Goal: Information Seeking & Learning: Learn about a topic

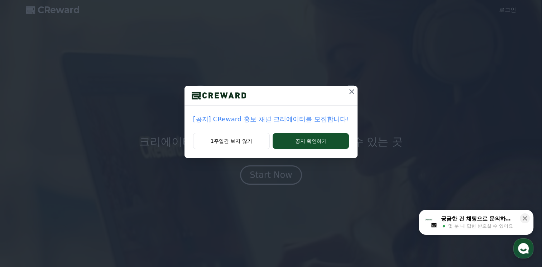
click at [321, 114] on p "[공지] CReward 홍보 채널 크리에이터를 모집합니다!" at bounding box center [271, 119] width 156 height 10
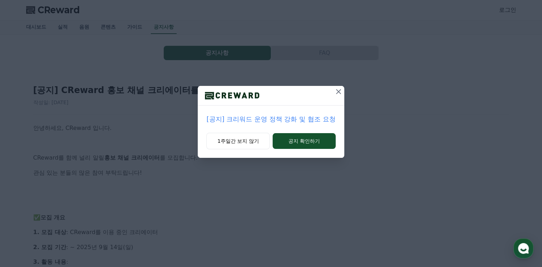
click at [335, 92] on icon at bounding box center [338, 91] width 9 height 9
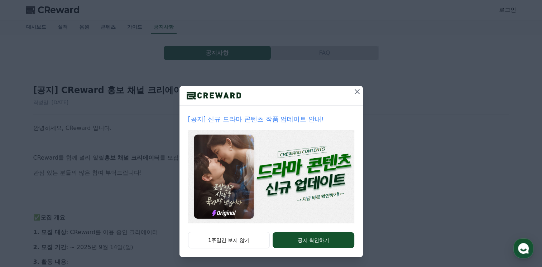
click at [351, 95] on button at bounding box center [356, 91] width 11 height 11
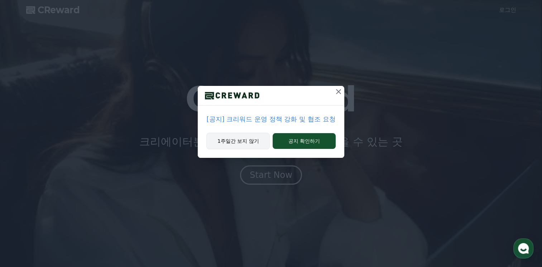
click at [255, 134] on button "1주일간 보지 않기" at bounding box center [237, 141] width 63 height 16
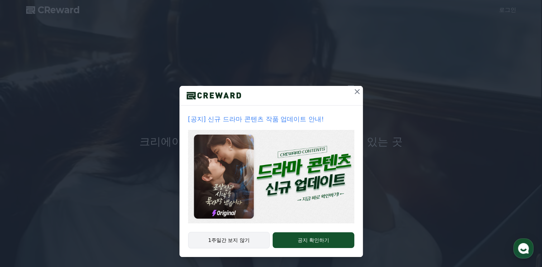
click at [231, 236] on button "1주일간 보지 않기" at bounding box center [229, 240] width 82 height 16
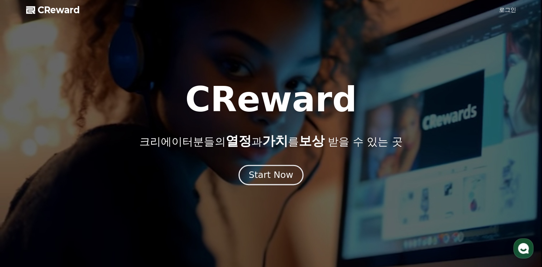
click at [283, 183] on button "Start Now" at bounding box center [270, 175] width 65 height 20
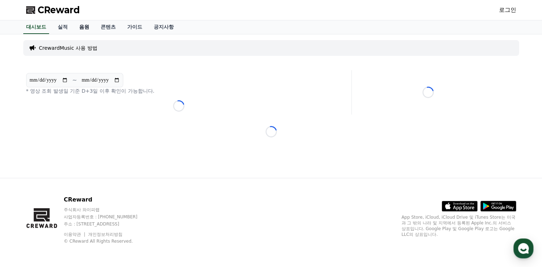
click at [91, 25] on link "음원" at bounding box center [83, 27] width 21 height 14
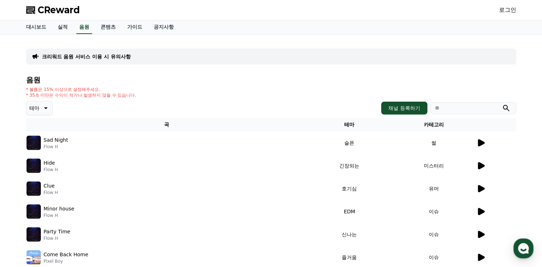
click at [478, 145] on icon at bounding box center [481, 142] width 7 height 7
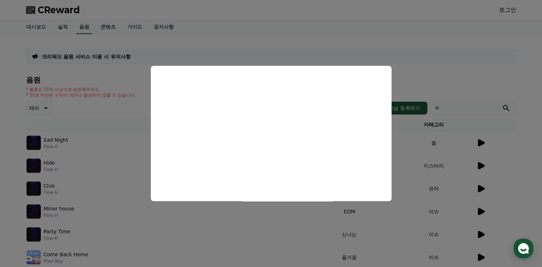
click at [125, 149] on button "close modal" at bounding box center [271, 133] width 542 height 267
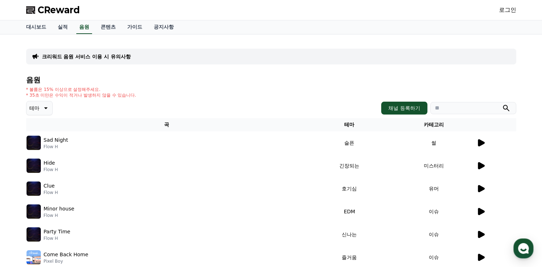
click at [480, 166] on icon at bounding box center [481, 165] width 7 height 7
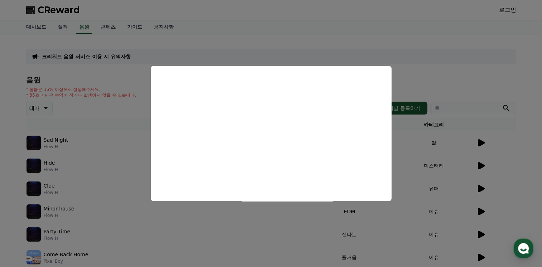
click at [506, 183] on button "close modal" at bounding box center [271, 133] width 542 height 267
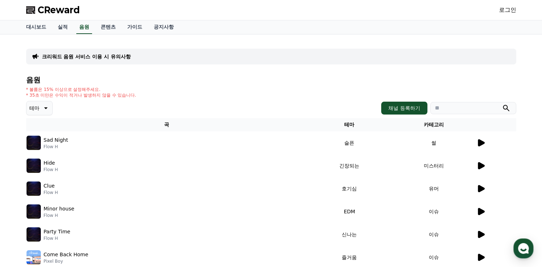
click at [483, 187] on icon at bounding box center [481, 188] width 7 height 7
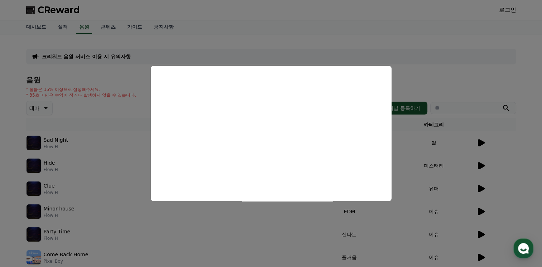
click at [58, 190] on button "close modal" at bounding box center [271, 133] width 542 height 267
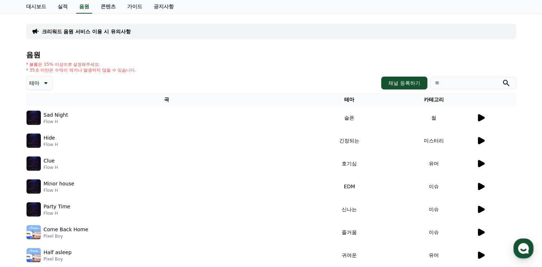
scroll to position [36, 0]
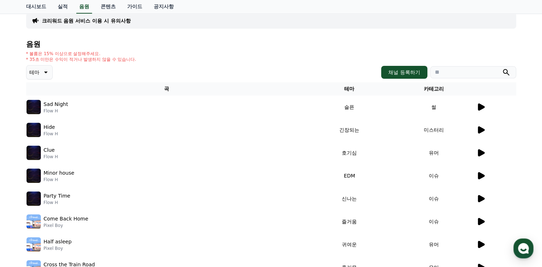
click at [478, 174] on icon at bounding box center [481, 175] width 7 height 7
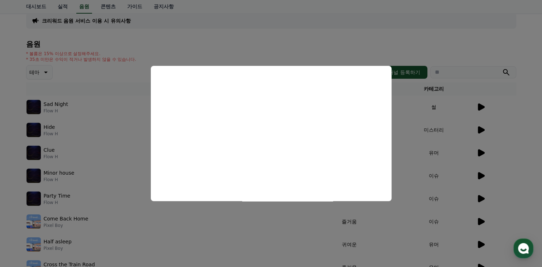
drag, startPoint x: 63, startPoint y: 199, endPoint x: 66, endPoint y: 204, distance: 5.8
click at [63, 200] on button "close modal" at bounding box center [271, 133] width 542 height 267
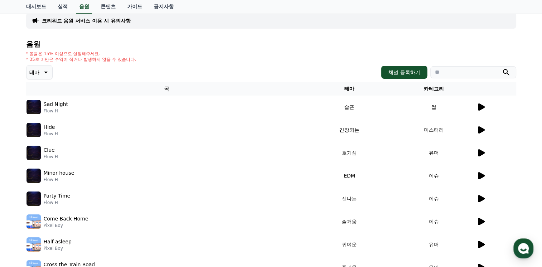
click at [483, 197] on icon at bounding box center [481, 198] width 7 height 7
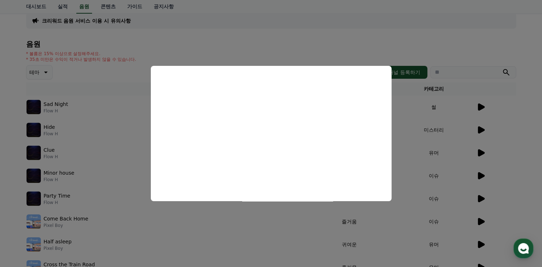
click at [414, 169] on button "close modal" at bounding box center [271, 133] width 542 height 267
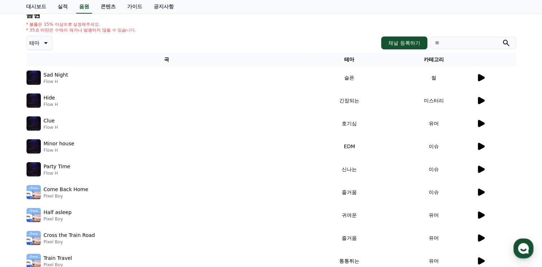
scroll to position [72, 0]
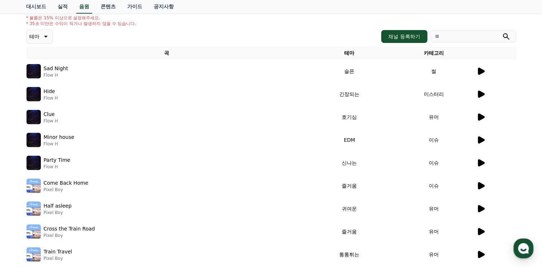
click at [484, 209] on icon at bounding box center [481, 208] width 7 height 7
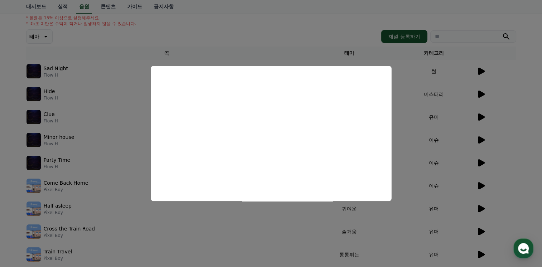
click at [467, 220] on button "close modal" at bounding box center [271, 133] width 542 height 267
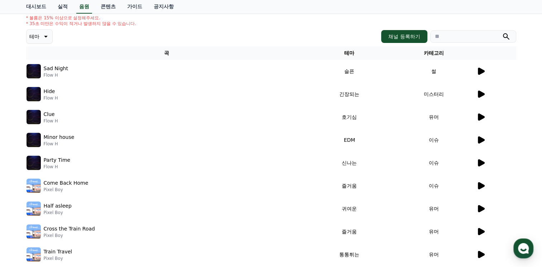
click at [480, 233] on icon at bounding box center [481, 231] width 7 height 7
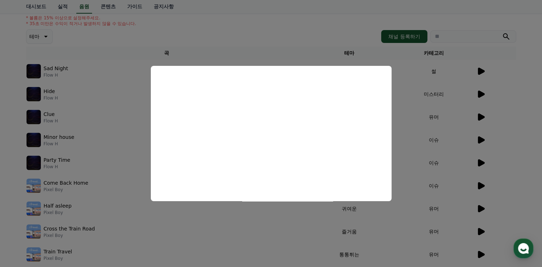
click at [428, 164] on button "close modal" at bounding box center [271, 133] width 542 height 267
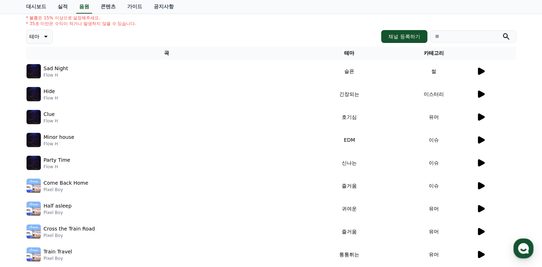
scroll to position [107, 0]
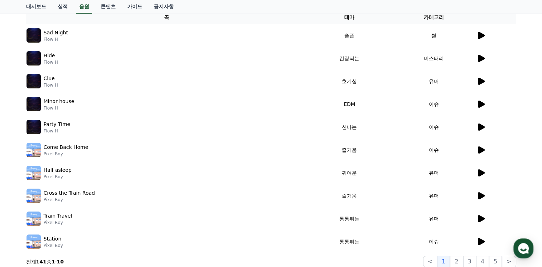
click at [480, 220] on icon at bounding box center [481, 218] width 7 height 7
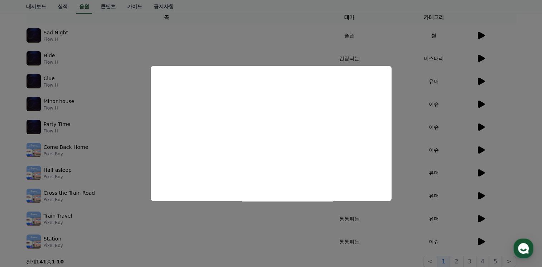
click at [441, 231] on button "close modal" at bounding box center [271, 133] width 542 height 267
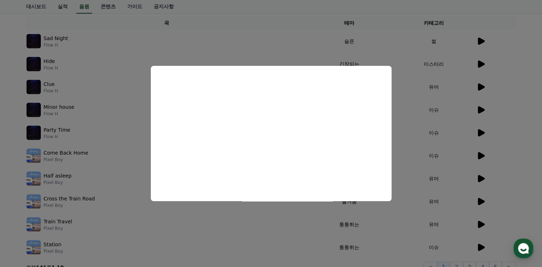
scroll to position [0, 0]
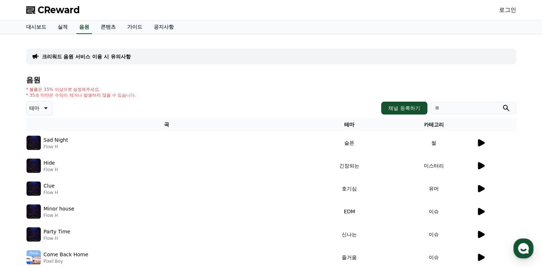
click at [49, 107] on icon at bounding box center [45, 108] width 9 height 9
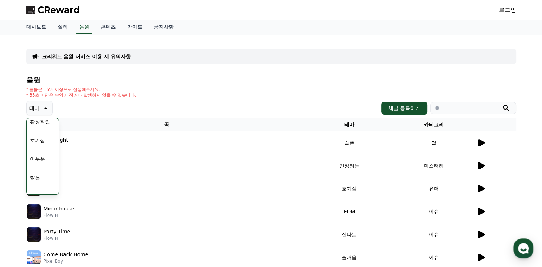
scroll to position [36, 0]
click at [40, 131] on button "호기심" at bounding box center [37, 129] width 21 height 16
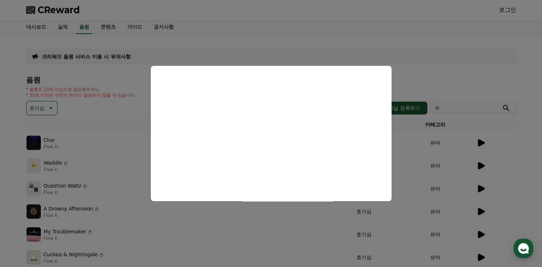
click at [494, 166] on button "close modal" at bounding box center [271, 133] width 542 height 267
click at [482, 165] on icon at bounding box center [481, 165] width 7 height 7
click at [240, 225] on button "close modal" at bounding box center [271, 133] width 542 height 267
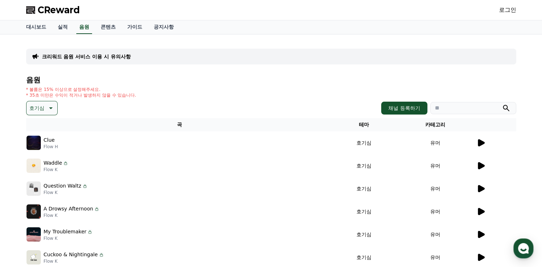
click at [481, 187] on icon at bounding box center [481, 188] width 7 height 7
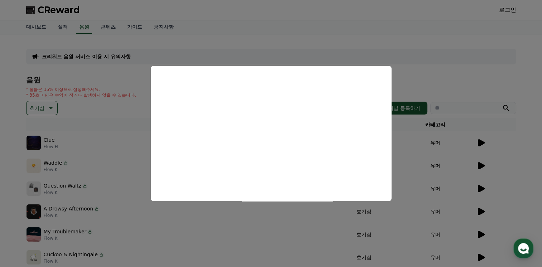
drag, startPoint x: 120, startPoint y: 207, endPoint x: 140, endPoint y: 173, distance: 40.0
click at [119, 207] on button "close modal" at bounding box center [271, 133] width 542 height 267
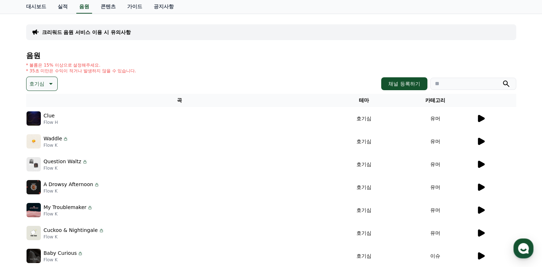
scroll to position [36, 0]
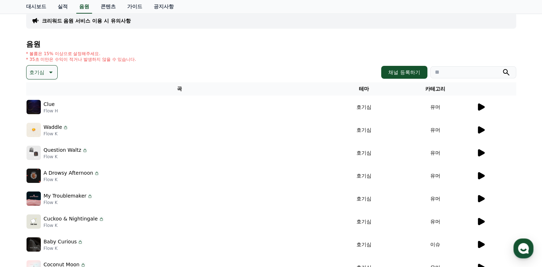
click at [480, 182] on td at bounding box center [496, 175] width 40 height 23
click at [482, 150] on icon at bounding box center [480, 153] width 9 height 9
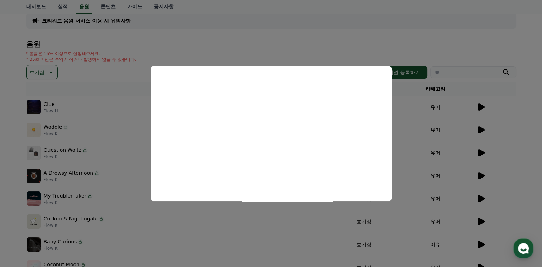
click at [110, 197] on button "close modal" at bounding box center [271, 133] width 542 height 267
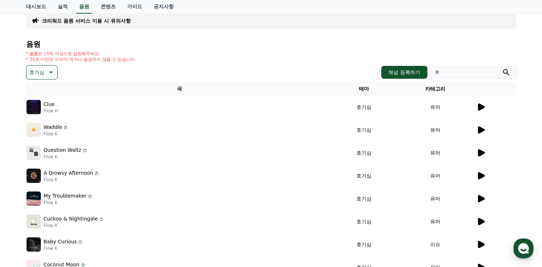
click at [481, 173] on icon at bounding box center [480, 176] width 9 height 9
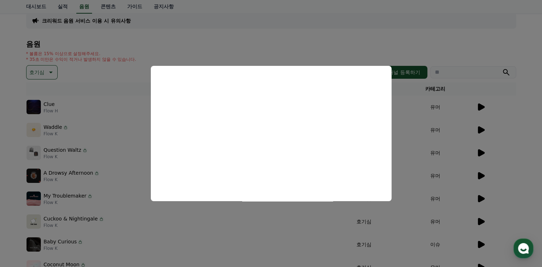
click at [476, 188] on button "close modal" at bounding box center [271, 133] width 542 height 267
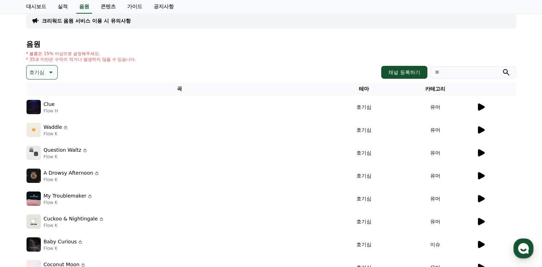
click at [484, 197] on icon at bounding box center [480, 198] width 9 height 9
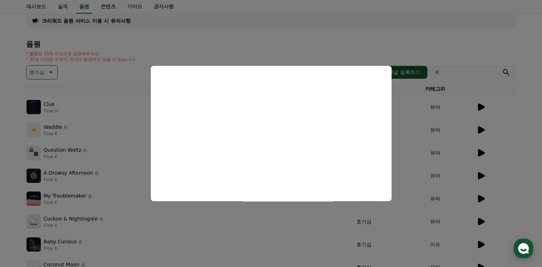
click at [462, 222] on button "close modal" at bounding box center [271, 133] width 542 height 267
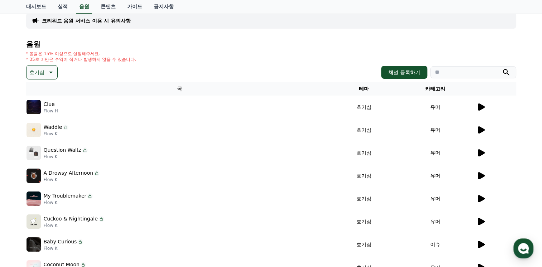
click at [476, 223] on icon at bounding box center [480, 221] width 9 height 9
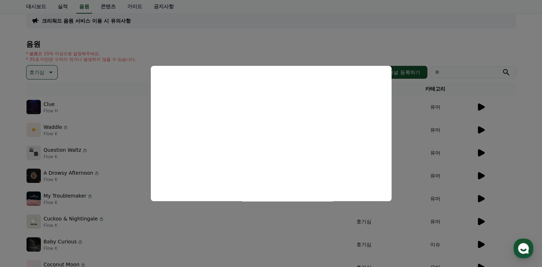
click at [98, 216] on button "close modal" at bounding box center [271, 133] width 542 height 267
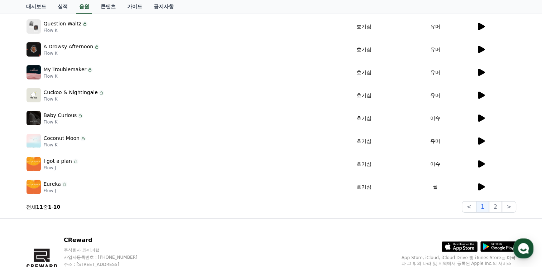
scroll to position [179, 0]
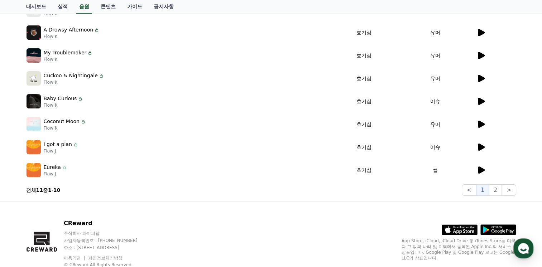
click at [487, 102] on div at bounding box center [495, 101] width 39 height 9
click at [474, 98] on td "이슈" at bounding box center [435, 101] width 81 height 23
click at [476, 102] on td at bounding box center [496, 101] width 40 height 23
click at [478, 100] on icon at bounding box center [481, 101] width 7 height 7
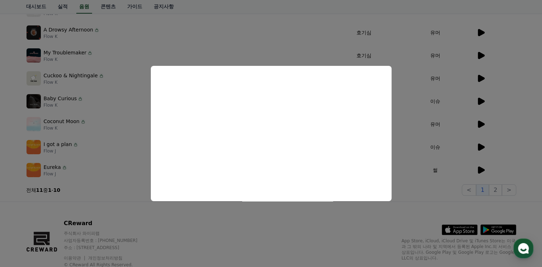
click at [460, 124] on button "close modal" at bounding box center [271, 133] width 542 height 267
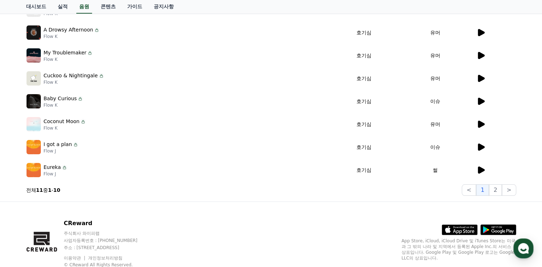
click at [477, 125] on icon at bounding box center [480, 124] width 9 height 9
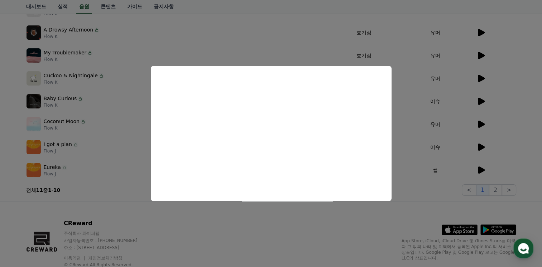
click at [105, 162] on button "close modal" at bounding box center [271, 133] width 542 height 267
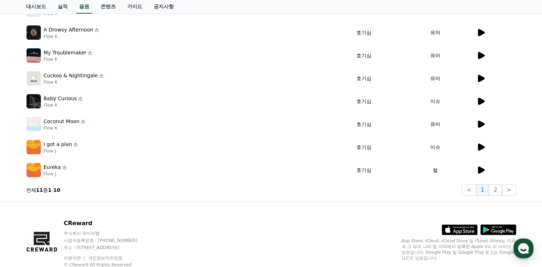
click at [479, 151] on icon at bounding box center [480, 147] width 9 height 9
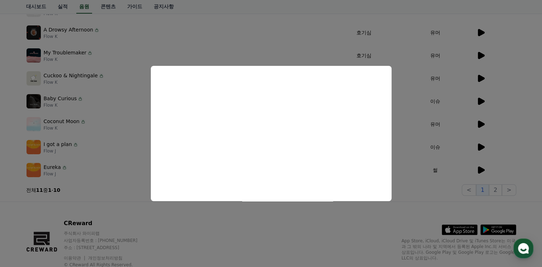
click at [481, 170] on button "close modal" at bounding box center [271, 133] width 542 height 267
click at [481, 169] on icon at bounding box center [481, 169] width 7 height 7
click at [44, 153] on button "close modal" at bounding box center [271, 133] width 542 height 267
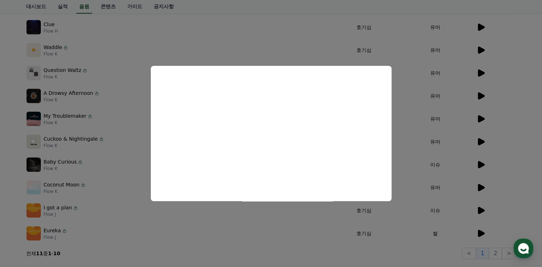
scroll to position [0, 0]
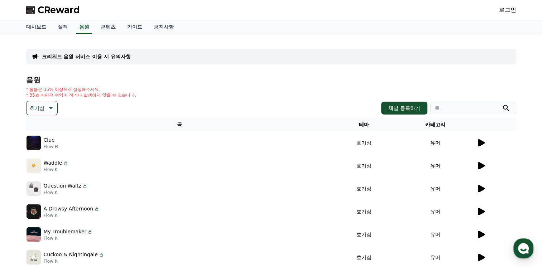
click at [40, 102] on button "호기심" at bounding box center [42, 108] width 32 height 14
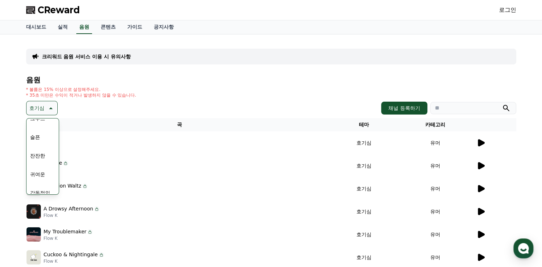
scroll to position [295, 0]
click at [45, 131] on button "귀여운" at bounding box center [37, 130] width 21 height 16
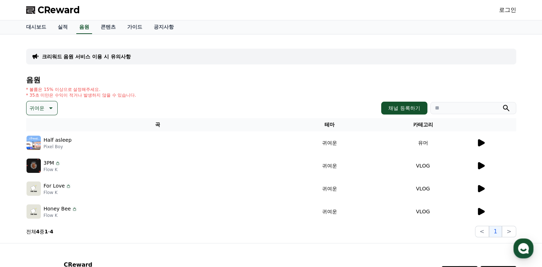
click at [478, 141] on icon at bounding box center [481, 142] width 7 height 7
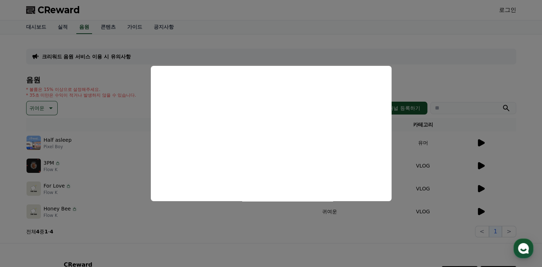
click at [0, 215] on html "CReward 로그인 대시보드 실적 음원 콘텐츠 가이드 공지사항 크리워드 음원 서비스 이용 시 유의사항 음원 * 볼륨은 15% 이상으로 설정해…" at bounding box center [271, 166] width 542 height 332
click at [517, 171] on button "close modal" at bounding box center [271, 133] width 542 height 267
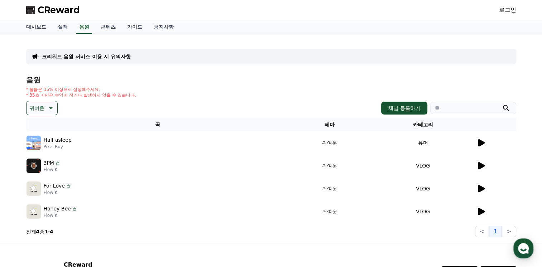
click at [468, 164] on td "VLOG" at bounding box center [423, 165] width 106 height 23
click at [476, 167] on icon at bounding box center [480, 165] width 9 height 9
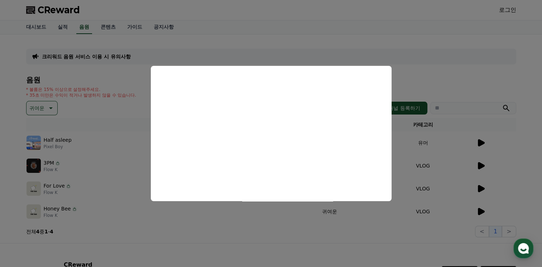
click at [477, 185] on button "close modal" at bounding box center [271, 133] width 542 height 267
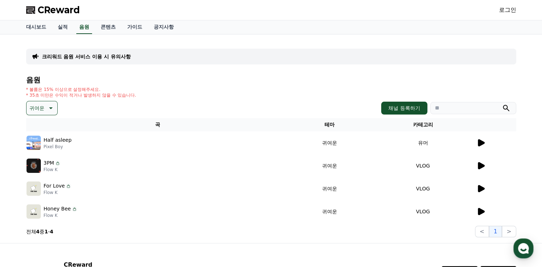
click at [475, 193] on td "VLOG" at bounding box center [423, 188] width 106 height 23
click at [478, 190] on icon at bounding box center [481, 188] width 7 height 7
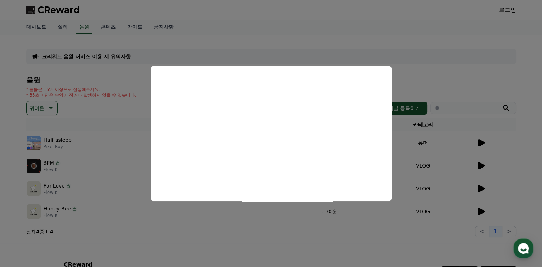
click at [443, 184] on button "close modal" at bounding box center [271, 133] width 542 height 267
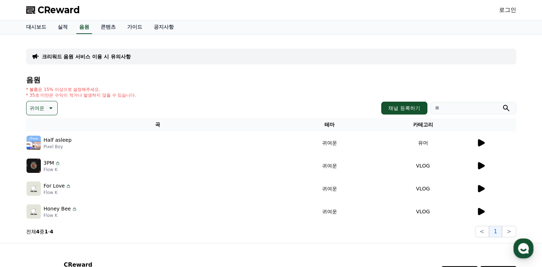
click at [478, 213] on icon at bounding box center [481, 211] width 7 height 7
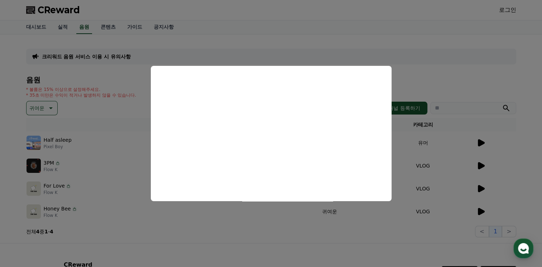
click at [420, 79] on button "close modal" at bounding box center [271, 133] width 542 height 267
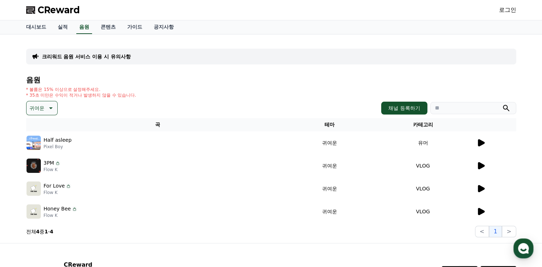
click at [478, 212] on icon at bounding box center [481, 211] width 7 height 7
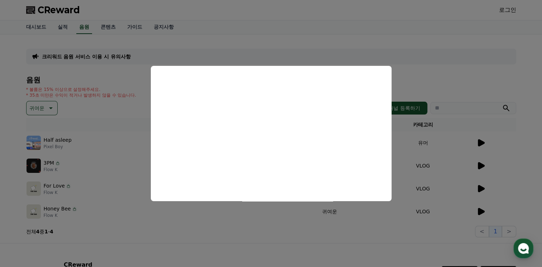
click at [490, 189] on button "close modal" at bounding box center [271, 133] width 542 height 267
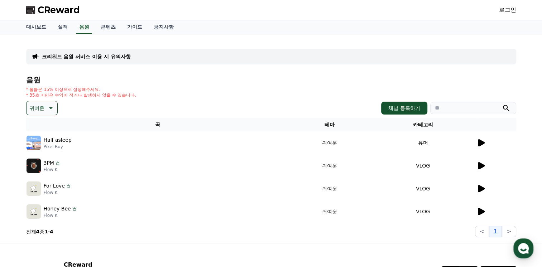
click at [478, 187] on icon at bounding box center [481, 188] width 7 height 7
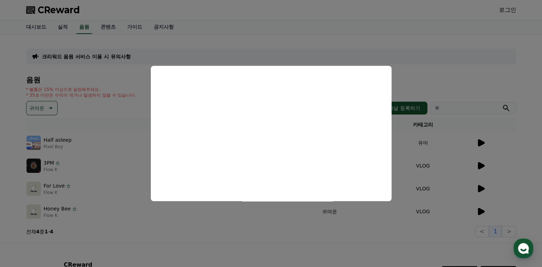
click at [88, 178] on button "close modal" at bounding box center [271, 133] width 542 height 267
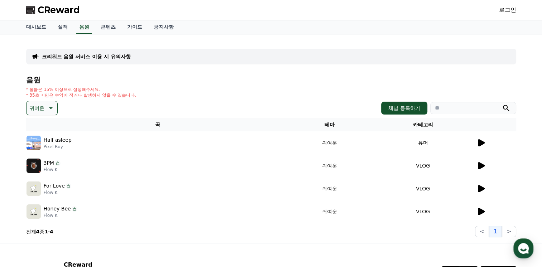
click at [46, 111] on icon at bounding box center [50, 108] width 9 height 9
click at [42, 146] on button "환상적인" at bounding box center [40, 146] width 26 height 16
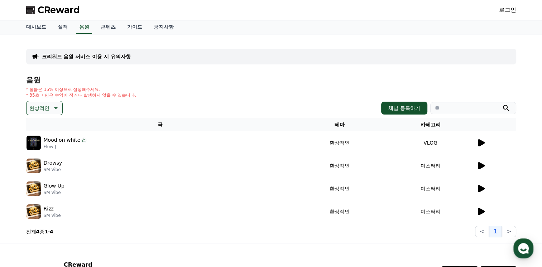
click at [478, 143] on icon at bounding box center [481, 142] width 7 height 7
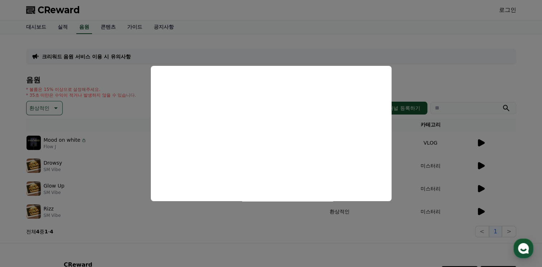
click at [453, 154] on button "close modal" at bounding box center [271, 133] width 542 height 267
click at [481, 161] on icon at bounding box center [480, 165] width 9 height 9
click at [481, 188] on button "close modal" at bounding box center [271, 133] width 542 height 267
click at [481, 188] on icon at bounding box center [481, 188] width 7 height 7
click at [481, 211] on button "close modal" at bounding box center [271, 133] width 542 height 267
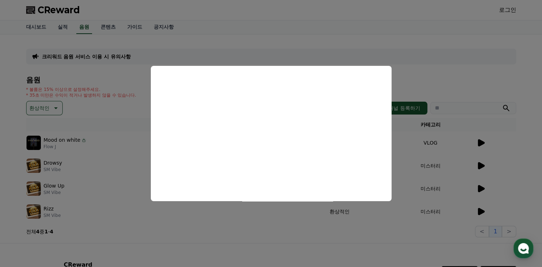
click at [481, 211] on icon at bounding box center [481, 211] width 7 height 7
click at [90, 156] on button "close modal" at bounding box center [271, 133] width 542 height 267
click at [33, 107] on p "환상적인" at bounding box center [39, 108] width 20 height 10
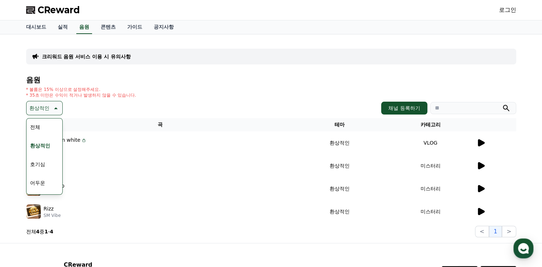
scroll to position [36, 0]
click at [46, 150] on button "어두운" at bounding box center [37, 147] width 21 height 16
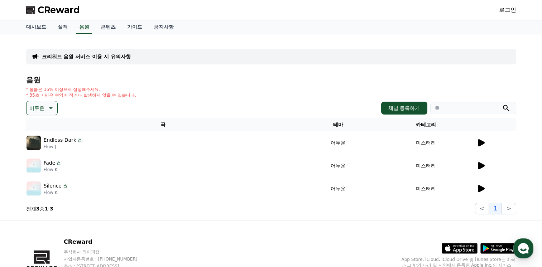
click at [482, 142] on icon at bounding box center [481, 142] width 7 height 7
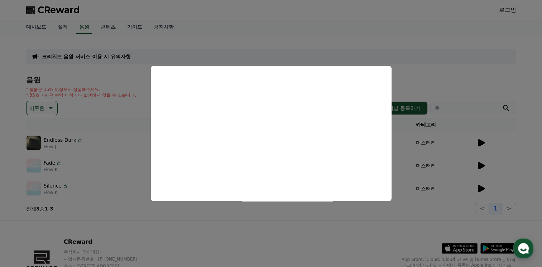
click at [480, 164] on button "close modal" at bounding box center [271, 133] width 542 height 267
click at [480, 164] on icon at bounding box center [481, 165] width 7 height 7
click at [481, 186] on button "close modal" at bounding box center [271, 133] width 542 height 267
click at [481, 186] on icon at bounding box center [480, 188] width 9 height 9
click at [39, 90] on button "close modal" at bounding box center [271, 133] width 542 height 267
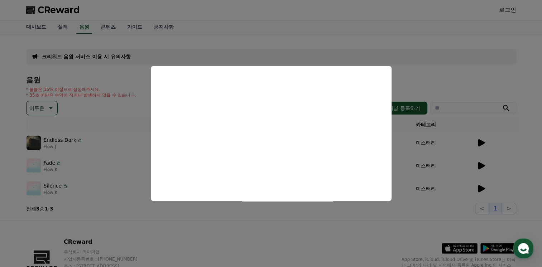
click at [44, 108] on button "어두운" at bounding box center [42, 108] width 32 height 14
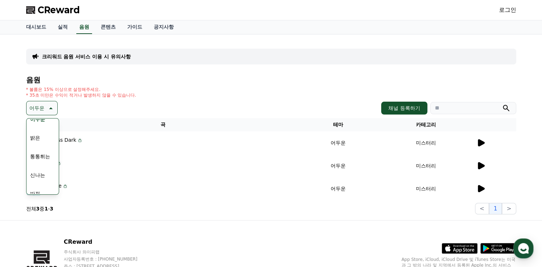
scroll to position [72, 0]
click at [43, 130] on div "전체 환상적인 호기심 어두운 밝은 통통튀는 신나는 반전 웅장한 드라마틱 즐거움 분위기있는 EDM 그루브 슬픈 잔잔한 귀여운 감동적인 긴장되는 …" at bounding box center [42, 233] width 31 height 370
click at [37, 129] on button "밝은" at bounding box center [35, 130] width 16 height 16
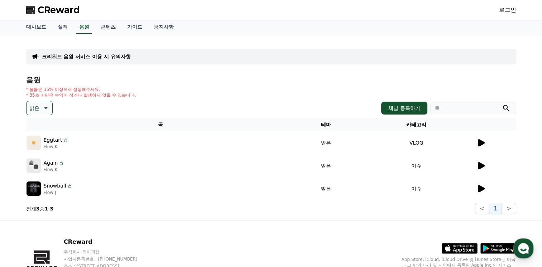
click at [485, 143] on div at bounding box center [495, 143] width 39 height 9
click at [483, 143] on icon at bounding box center [481, 142] width 7 height 7
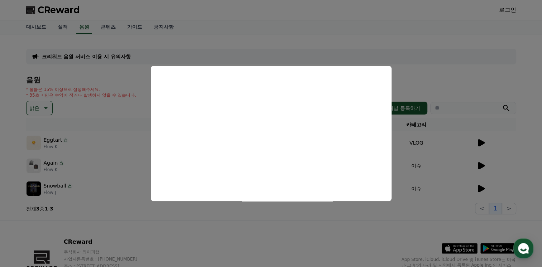
click at [481, 164] on button "close modal" at bounding box center [271, 133] width 542 height 267
click at [481, 164] on icon at bounding box center [481, 165] width 7 height 7
click at [478, 185] on button "close modal" at bounding box center [271, 133] width 542 height 267
click at [478, 185] on icon at bounding box center [481, 188] width 7 height 7
click at [24, 102] on button "close modal" at bounding box center [271, 133] width 542 height 267
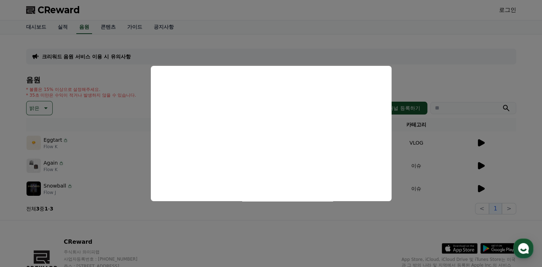
click at [38, 105] on p "밝은" at bounding box center [34, 108] width 10 height 10
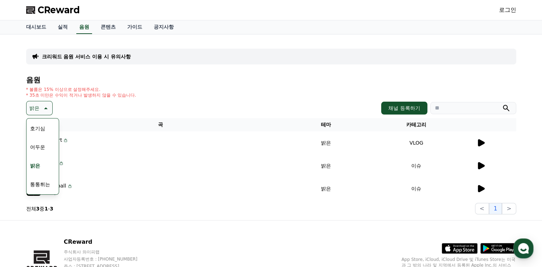
scroll to position [72, 0]
click at [40, 150] on button "통통튀는" at bounding box center [40, 149] width 26 height 16
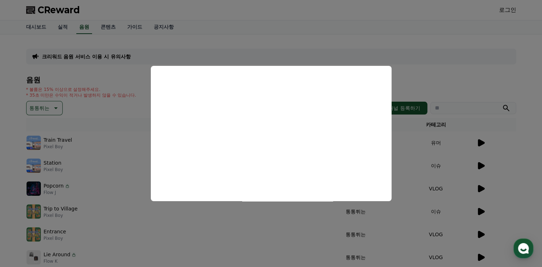
click at [482, 164] on button "close modal" at bounding box center [271, 133] width 542 height 267
click at [482, 164] on icon at bounding box center [481, 165] width 7 height 7
click at [478, 187] on button "close modal" at bounding box center [271, 133] width 542 height 267
click at [478, 187] on icon at bounding box center [481, 188] width 7 height 7
click at [145, 191] on button "close modal" at bounding box center [271, 133] width 542 height 267
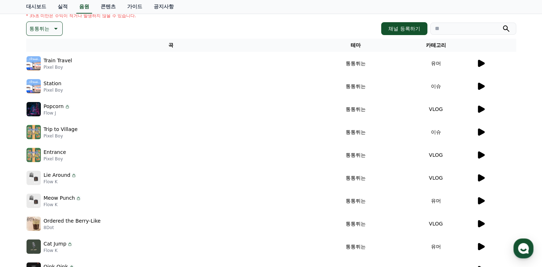
scroll to position [107, 0]
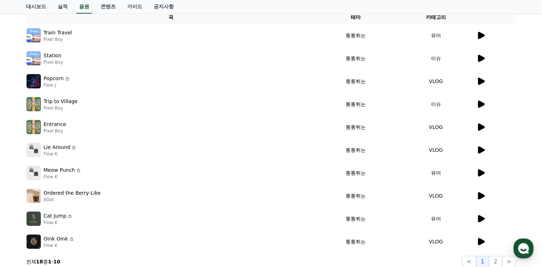
click at [479, 107] on icon at bounding box center [481, 104] width 7 height 7
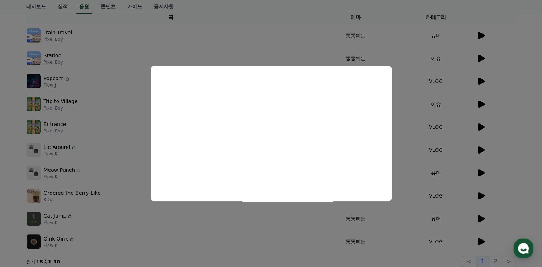
click at [479, 123] on button "close modal" at bounding box center [271, 133] width 542 height 267
click at [479, 123] on icon at bounding box center [480, 127] width 9 height 9
click at [481, 144] on button "close modal" at bounding box center [271, 133] width 542 height 267
click at [481, 144] on td at bounding box center [496, 150] width 40 height 23
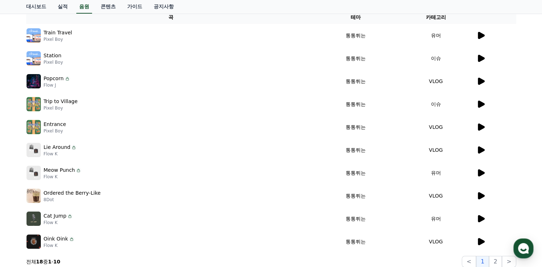
drag, startPoint x: 481, startPoint y: 144, endPoint x: 479, endPoint y: 149, distance: 5.6
click at [479, 149] on icon at bounding box center [481, 149] width 7 height 7
click at [481, 148] on icon at bounding box center [481, 149] width 7 height 7
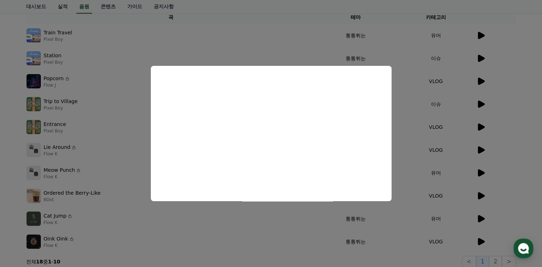
click at [468, 171] on button "close modal" at bounding box center [271, 133] width 542 height 267
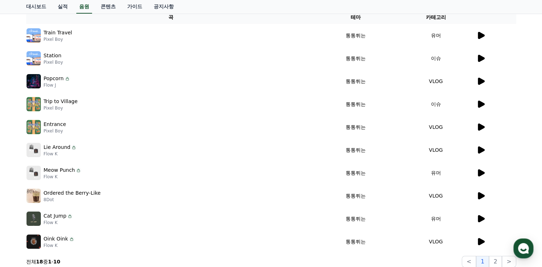
click at [222, 177] on div "Meow Punch Flow K" at bounding box center [170, 173] width 289 height 14
click at [470, 171] on td "유머" at bounding box center [436, 172] width 80 height 23
click at [479, 173] on icon at bounding box center [481, 172] width 7 height 7
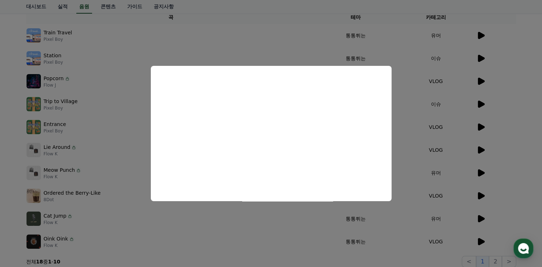
click at [480, 194] on button "close modal" at bounding box center [271, 133] width 542 height 267
click at [480, 194] on icon at bounding box center [481, 195] width 7 height 7
click at [481, 219] on button "close modal" at bounding box center [271, 133] width 542 height 267
click at [481, 217] on icon at bounding box center [481, 218] width 7 height 7
click at [481, 242] on button "close modal" at bounding box center [271, 133] width 542 height 267
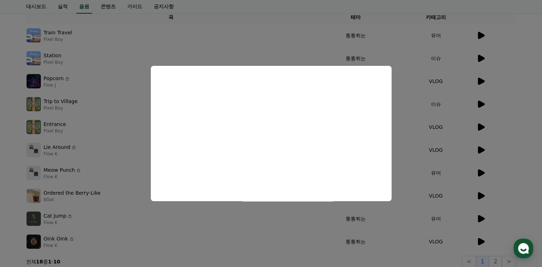
click at [481, 242] on icon at bounding box center [481, 241] width 7 height 7
click at [74, 208] on button "close modal" at bounding box center [271, 133] width 542 height 267
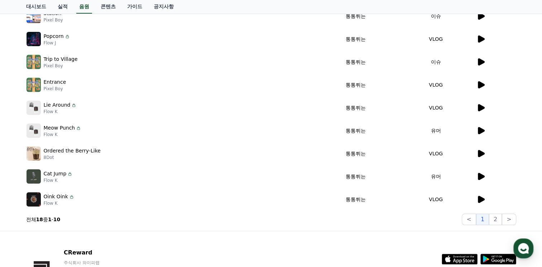
scroll to position [202, 0]
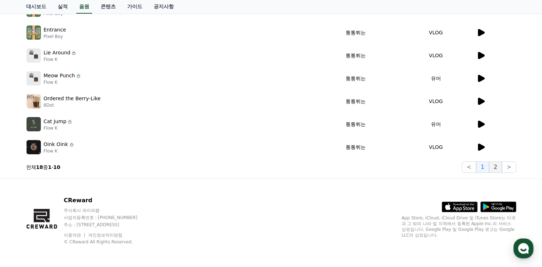
click at [500, 164] on button "2" at bounding box center [495, 166] width 13 height 11
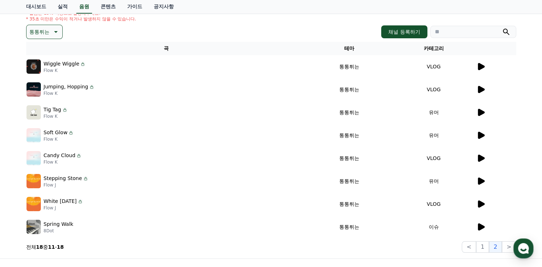
scroll to position [13, 0]
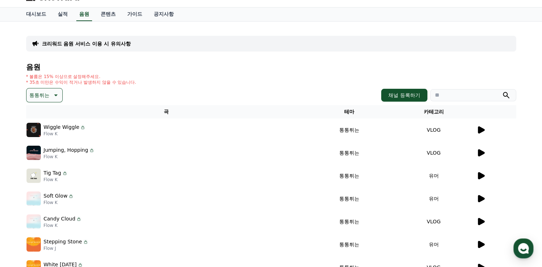
click at [474, 127] on td "VLOG" at bounding box center [433, 130] width 85 height 23
click at [479, 129] on icon at bounding box center [481, 129] width 7 height 7
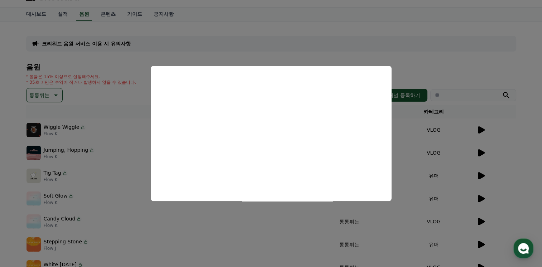
click at [479, 155] on button "close modal" at bounding box center [271, 133] width 542 height 267
click at [481, 152] on icon at bounding box center [481, 152] width 7 height 7
click at [481, 171] on button "close modal" at bounding box center [271, 133] width 542 height 267
click at [481, 172] on icon at bounding box center [480, 176] width 9 height 9
click at [481, 196] on button "close modal" at bounding box center [271, 133] width 542 height 267
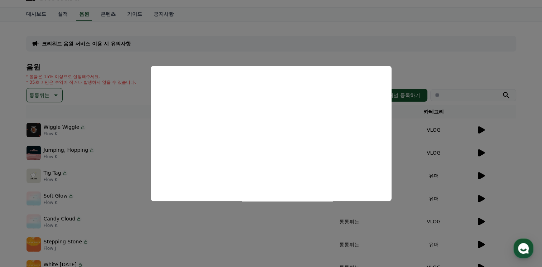
click at [478, 195] on icon at bounding box center [481, 198] width 7 height 7
click at [473, 221] on button "close modal" at bounding box center [271, 133] width 542 height 267
click at [479, 220] on icon at bounding box center [481, 221] width 7 height 7
click at [72, 55] on button "close modal" at bounding box center [271, 133] width 542 height 267
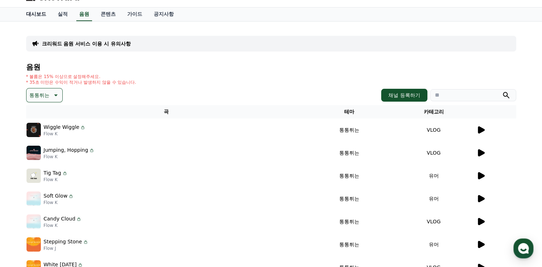
click at [37, 9] on link "대시보드" at bounding box center [36, 15] width 32 height 14
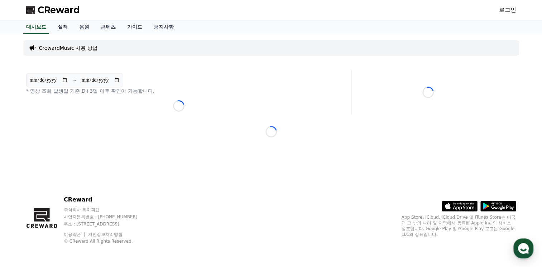
click at [70, 26] on link "실적" at bounding box center [62, 27] width 21 height 14
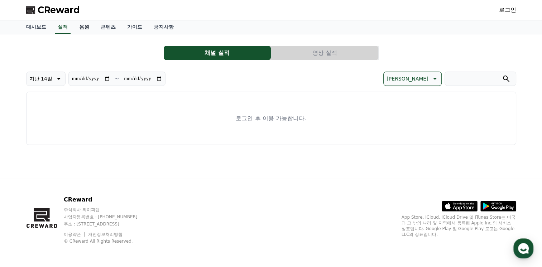
click at [86, 28] on link "음원" at bounding box center [83, 27] width 21 height 14
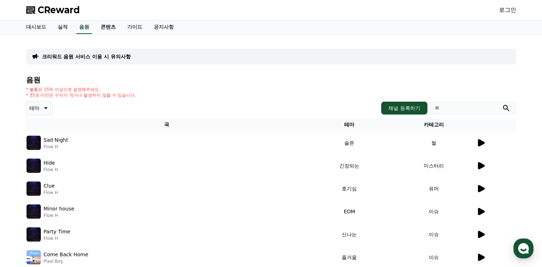
click at [110, 28] on link "콘텐츠" at bounding box center [108, 27] width 26 height 14
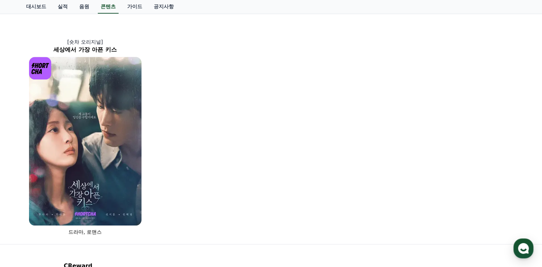
scroll to position [501, 0]
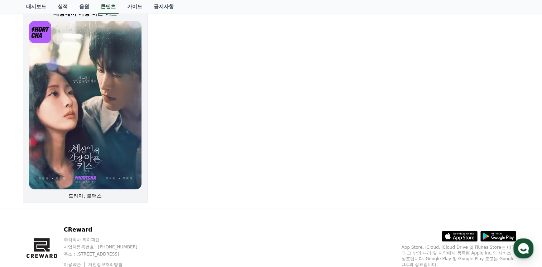
click at [116, 80] on img at bounding box center [85, 105] width 112 height 169
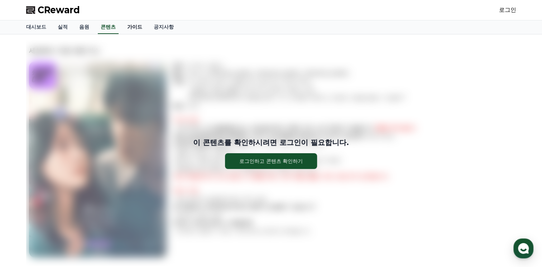
click at [146, 24] on link "가이드" at bounding box center [134, 27] width 26 height 14
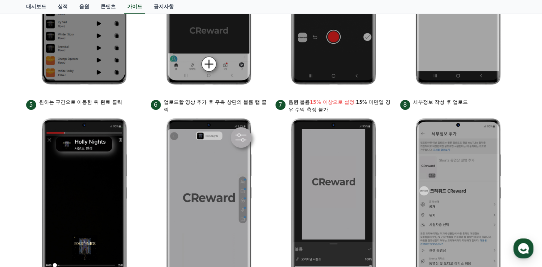
scroll to position [201, 0]
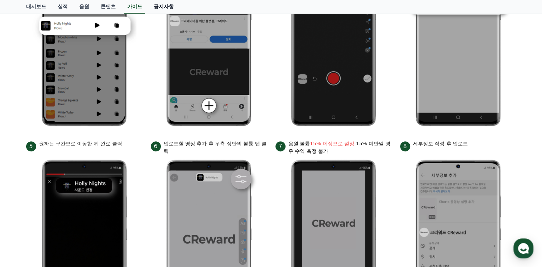
click at [167, 4] on link "공지사항" at bounding box center [164, 7] width 32 height 14
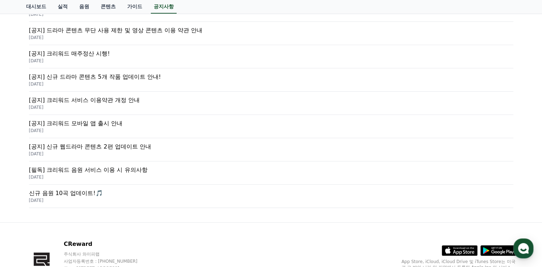
scroll to position [212, 0]
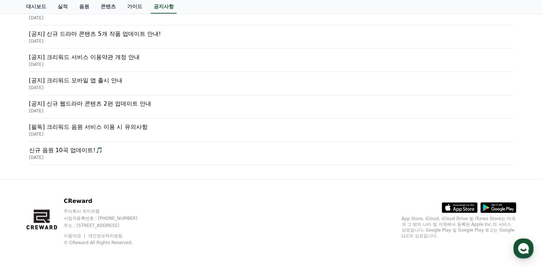
click at [124, 125] on p "[필독] 크리워드 음원 서비스 이용 시 유의사항" at bounding box center [271, 127] width 484 height 9
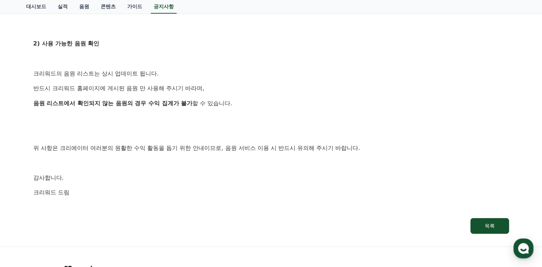
scroll to position [430, 0]
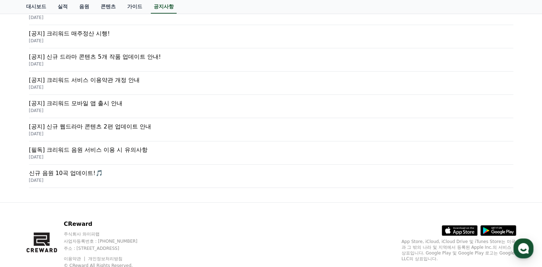
scroll to position [176, 0]
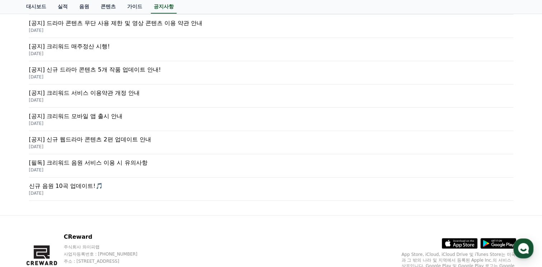
click at [105, 89] on p "[공지] 크리워드 서비스 이용약관 개정 안내" at bounding box center [271, 93] width 484 height 9
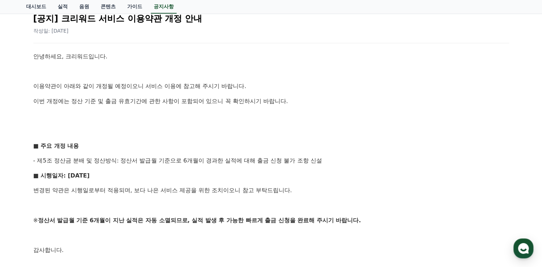
scroll to position [197, 0]
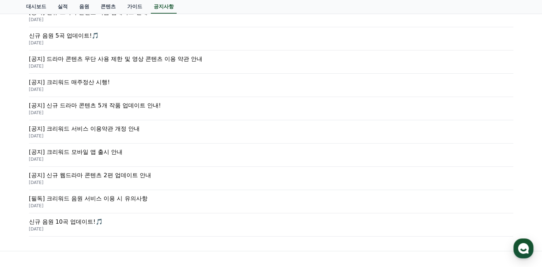
scroll to position [105, 0]
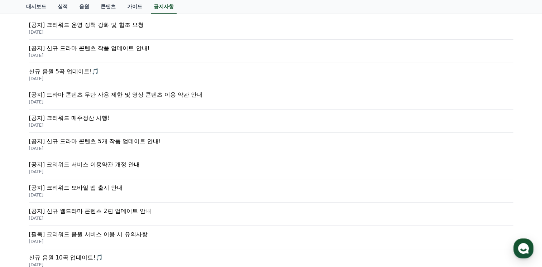
click at [105, 99] on p "2025-07-23" at bounding box center [271, 102] width 484 height 6
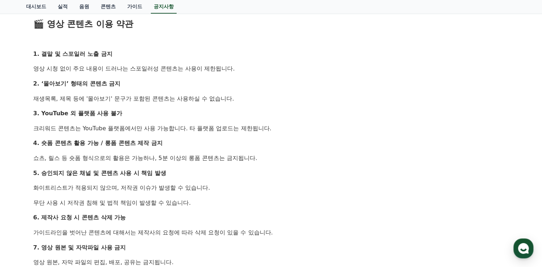
scroll to position [358, 0]
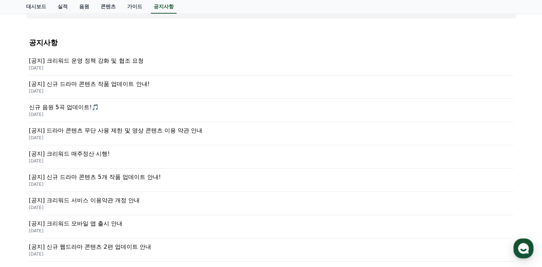
scroll to position [33, 0]
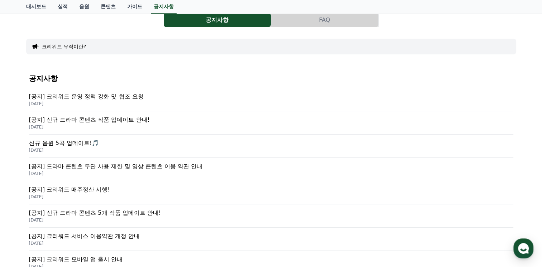
click at [104, 95] on p "[공지] 크리워드 운영 정책 강화 및 협조 요청" at bounding box center [271, 96] width 484 height 9
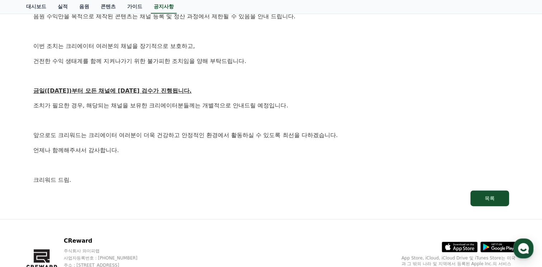
scroll to position [322, 0]
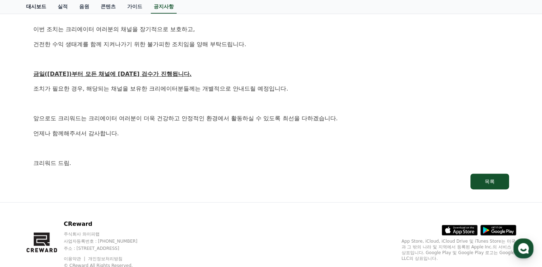
scroll to position [33, 0]
